Goal: Find specific page/section: Find specific page/section

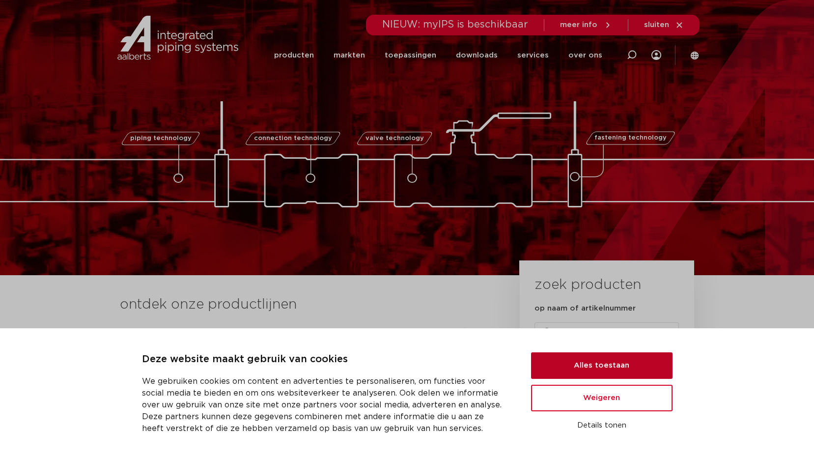
type input "frank.nijenhuis@aalberts-hfc.com"
click at [642, 357] on button "Alles toestaan" at bounding box center [601, 365] width 141 height 27
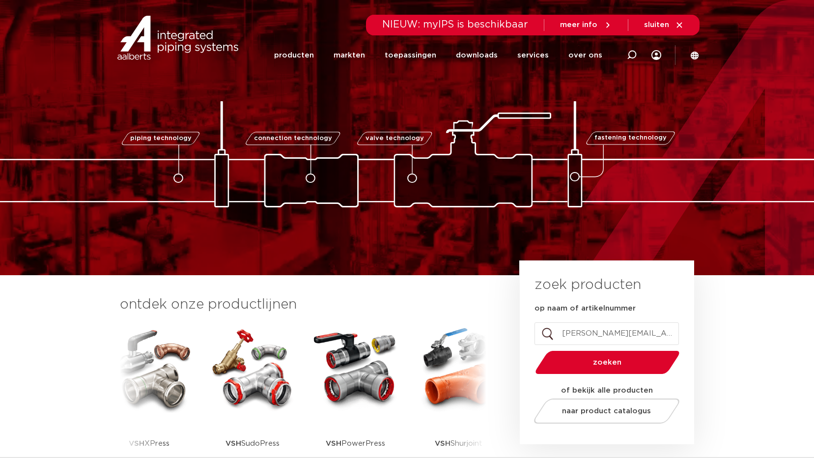
click at [607, 331] on input "frank.nijenhuis@aalberts-hfc.com" at bounding box center [607, 333] width 144 height 23
type input "150013"
click at [531, 350] on button "zoeken" at bounding box center [607, 362] width 152 height 25
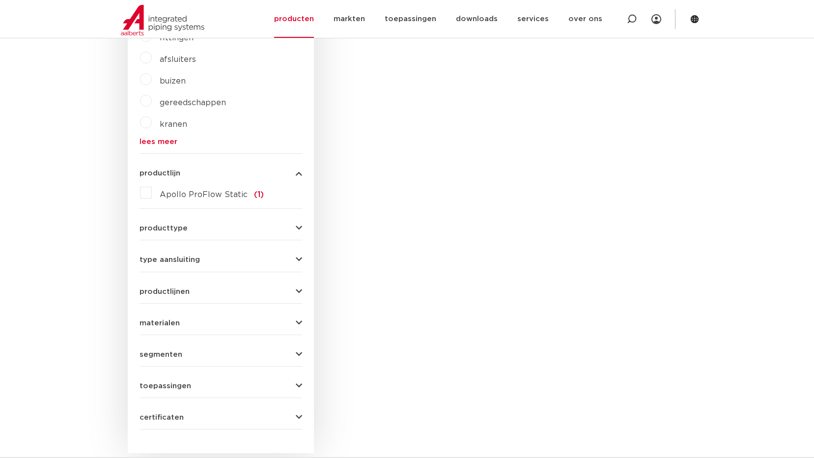
scroll to position [393, 0]
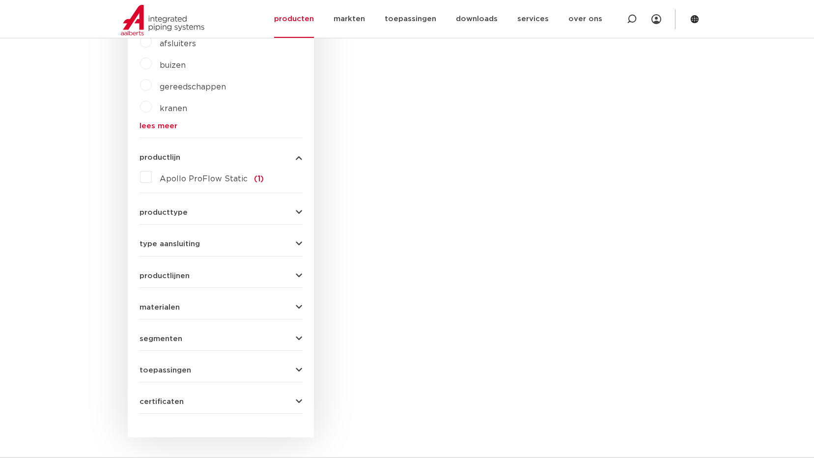
click at [253, 373] on button "toepassingen" at bounding box center [221, 370] width 163 height 7
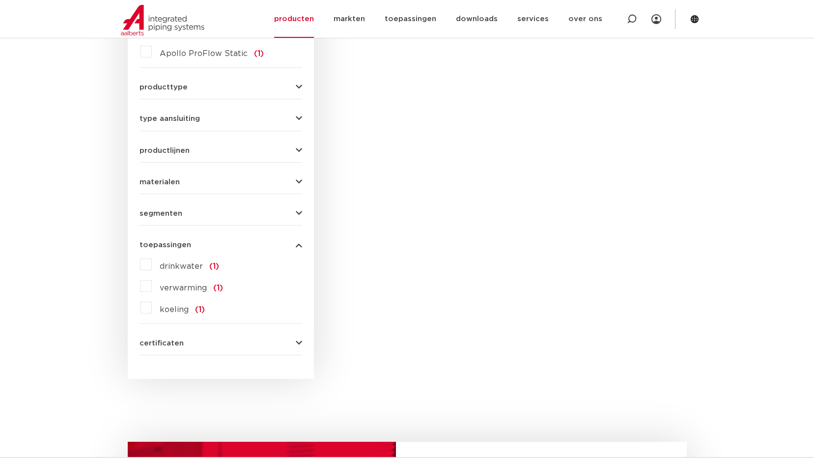
click at [249, 348] on form "zoek op naam of productnummer 150013 alle categorieën [GEOGRAPHIC_DATA] afsluit…" at bounding box center [221, 149] width 163 height 411
click at [265, 337] on div "certificaten WRAS (1)" at bounding box center [221, 339] width 163 height 15
click at [266, 346] on button "certificaten" at bounding box center [221, 342] width 163 height 7
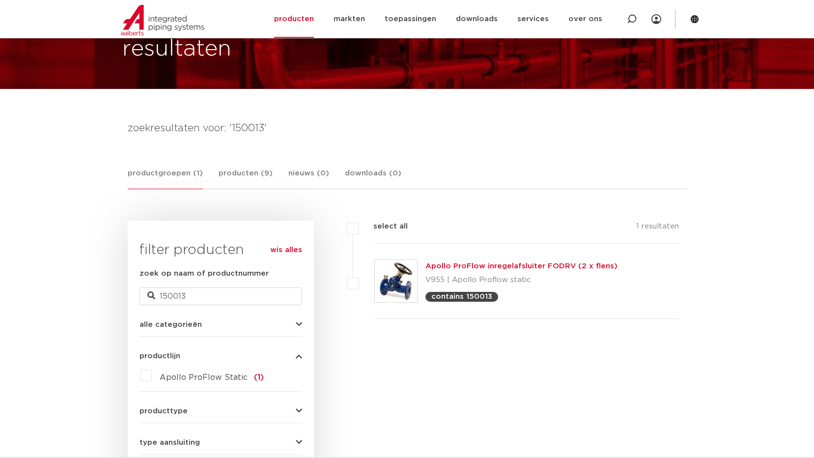
scroll to position [0, 0]
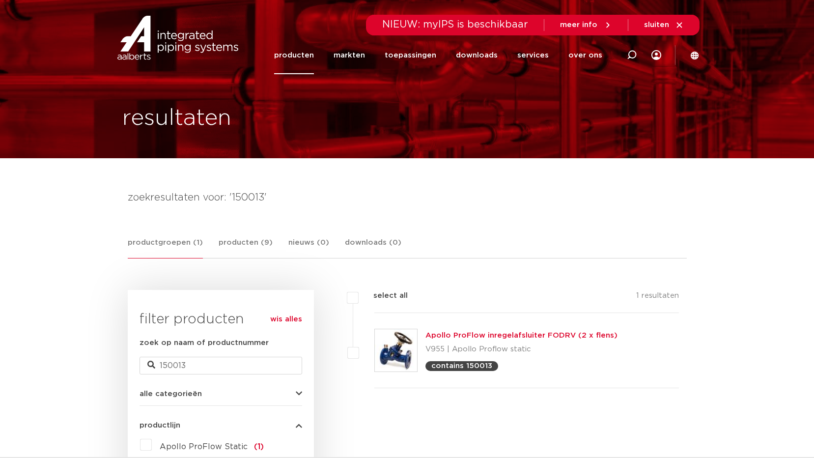
click at [495, 333] on link "Apollo ProFlow inregelafsluiter FODRV (2 x flens)" at bounding box center [521, 335] width 192 height 7
